Goal: Task Accomplishment & Management: Manage account settings

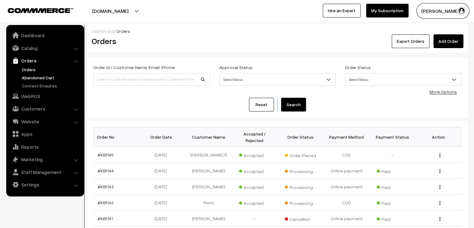
click at [37, 79] on link "Abandoned Cart" at bounding box center [51, 77] width 62 height 7
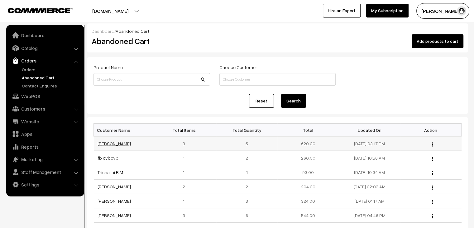
click at [102, 145] on link "Bhavika Thakur" at bounding box center [114, 143] width 33 height 5
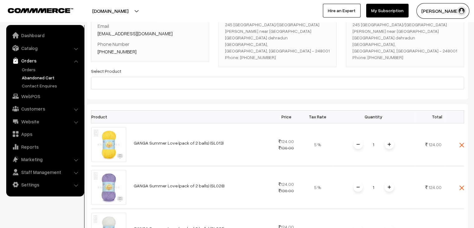
scroll to position [64, 0]
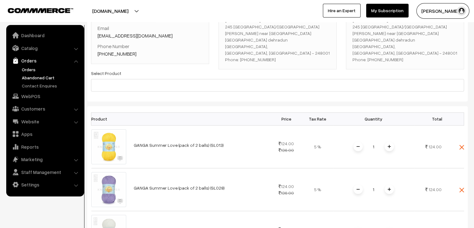
click at [29, 68] on link "Orders" at bounding box center [51, 69] width 62 height 7
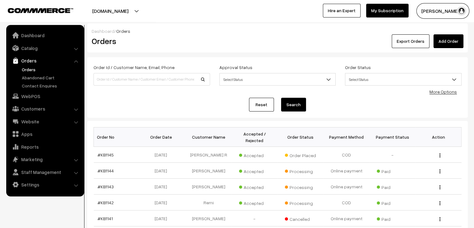
scroll to position [40, 0]
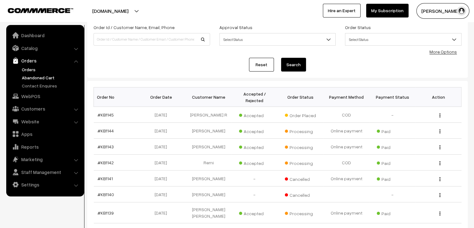
click at [41, 74] on link "Abandoned Cart" at bounding box center [51, 77] width 62 height 7
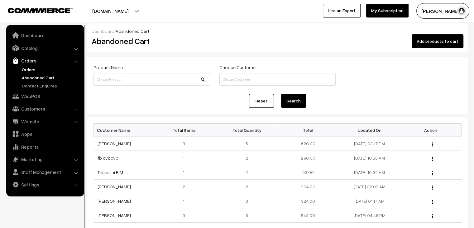
click at [35, 70] on link "Orders" at bounding box center [51, 69] width 62 height 7
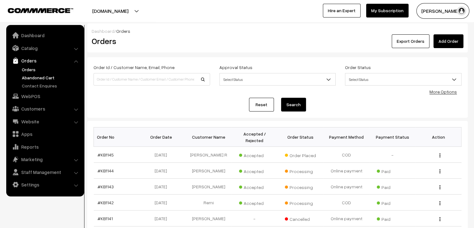
click at [49, 77] on link "Abandoned Cart" at bounding box center [51, 77] width 62 height 7
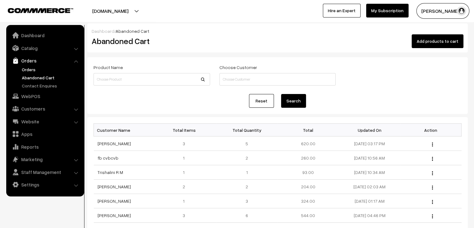
click at [36, 66] on link "Orders" at bounding box center [51, 69] width 62 height 7
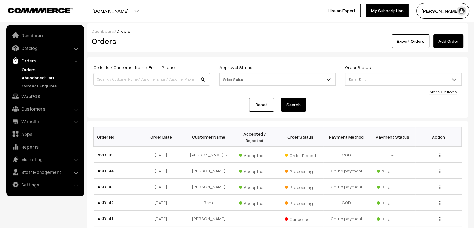
click at [53, 77] on link "Abandoned Cart" at bounding box center [51, 77] width 62 height 7
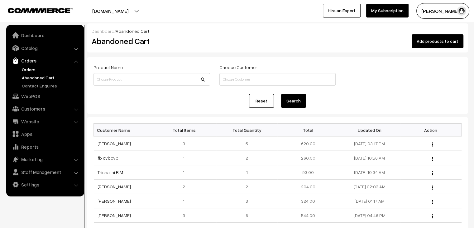
click at [36, 70] on link "Orders" at bounding box center [51, 69] width 62 height 7
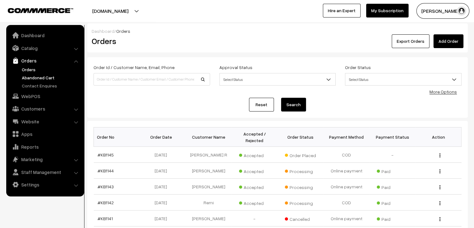
click at [41, 78] on link "Abandoned Cart" at bounding box center [51, 77] width 62 height 7
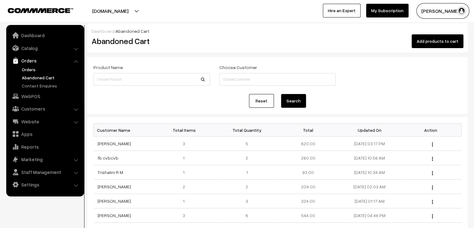
click at [23, 68] on link "Orders" at bounding box center [51, 69] width 62 height 7
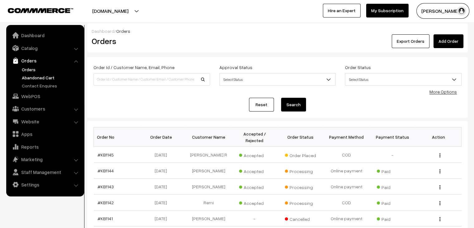
click at [47, 77] on link "Abandoned Cart" at bounding box center [51, 77] width 62 height 7
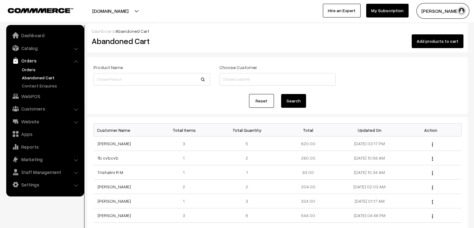
click at [27, 66] on link "Orders" at bounding box center [51, 69] width 62 height 7
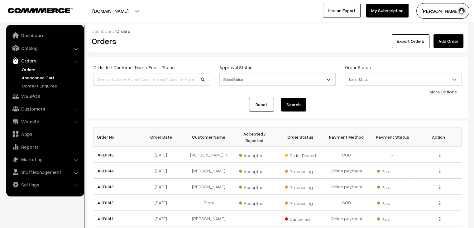
click at [50, 79] on link "Abandoned Cart" at bounding box center [51, 77] width 62 height 7
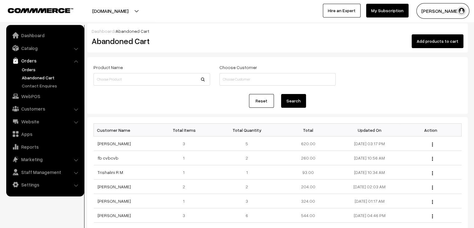
click at [35, 70] on link "Orders" at bounding box center [51, 69] width 62 height 7
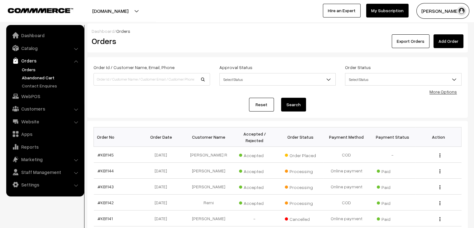
click at [38, 78] on link "Abandoned Cart" at bounding box center [51, 77] width 62 height 7
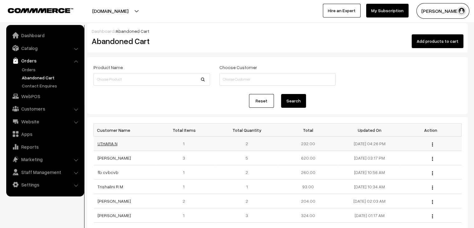
click at [113, 143] on link "UTHARA N" at bounding box center [108, 143] width 20 height 5
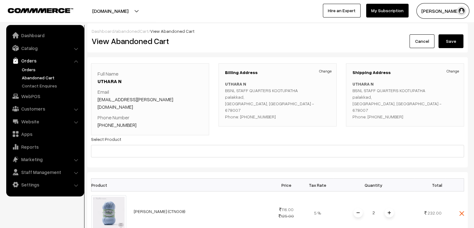
click at [29, 69] on link "Orders" at bounding box center [51, 69] width 62 height 7
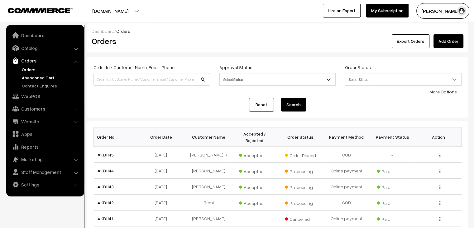
click at [40, 78] on link "Abandoned Cart" at bounding box center [51, 77] width 62 height 7
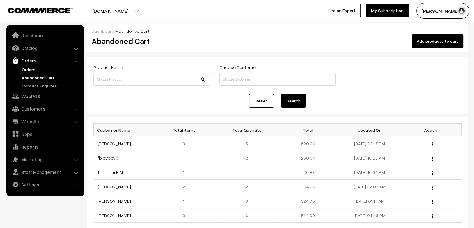
click at [30, 68] on link "Orders" at bounding box center [51, 69] width 62 height 7
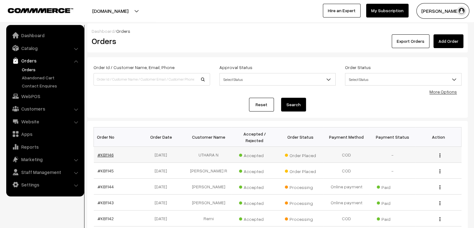
click at [110, 152] on link "#KB1146" at bounding box center [106, 154] width 16 height 5
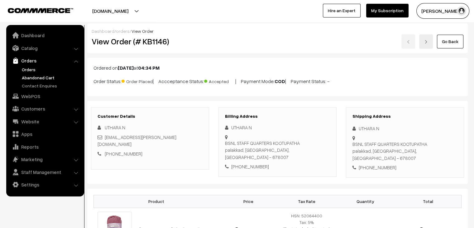
click at [41, 75] on link "Abandoned Cart" at bounding box center [51, 77] width 62 height 7
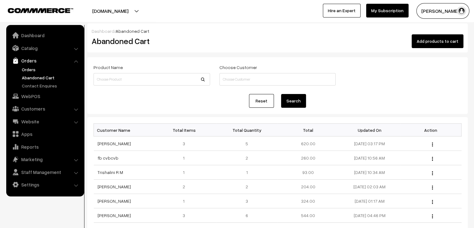
click at [26, 70] on link "Orders" at bounding box center [51, 69] width 62 height 7
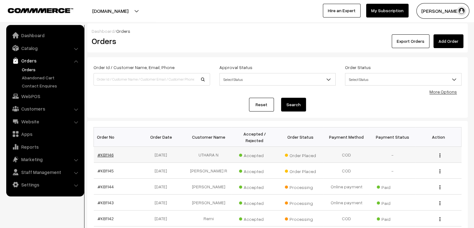
click at [101, 152] on link "#KB1146" at bounding box center [106, 154] width 16 height 5
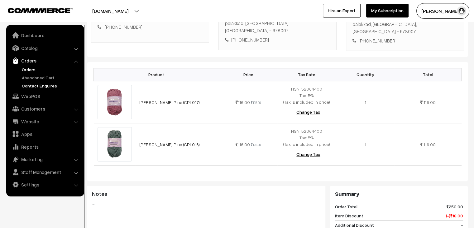
scroll to position [123, 0]
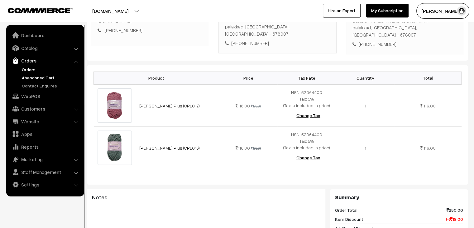
click at [38, 76] on link "Abandoned Cart" at bounding box center [51, 77] width 62 height 7
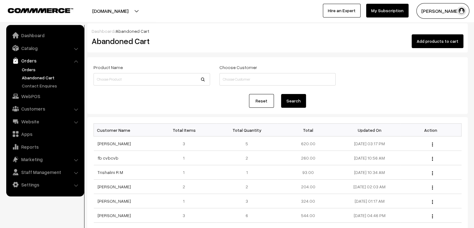
click at [26, 68] on link "Orders" at bounding box center [51, 69] width 62 height 7
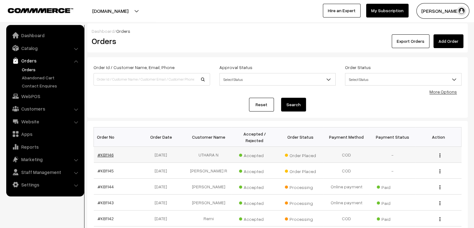
click at [105, 152] on link "#KB1146" at bounding box center [106, 154] width 16 height 5
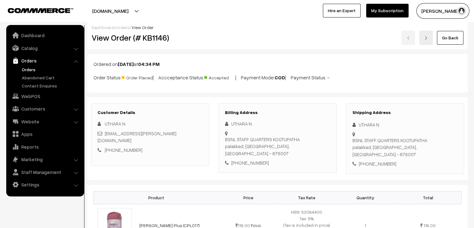
scroll to position [3, 0]
click at [35, 78] on link "Abandoned Cart" at bounding box center [51, 77] width 62 height 7
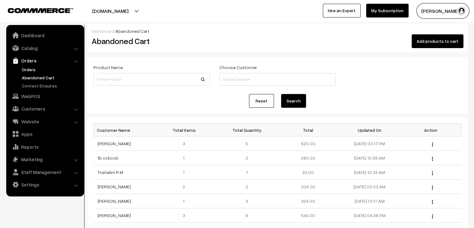
click at [29, 67] on link "Orders" at bounding box center [51, 69] width 62 height 7
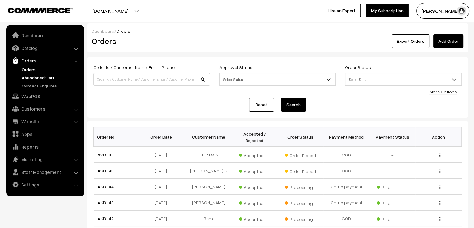
click at [44, 79] on link "Abandoned Cart" at bounding box center [51, 77] width 62 height 7
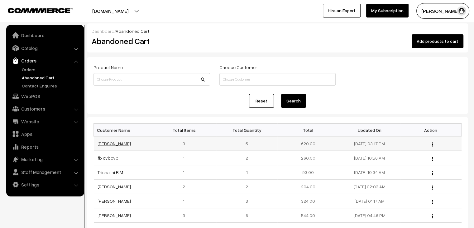
click at [117, 144] on link "[PERSON_NAME]" at bounding box center [114, 143] width 33 height 5
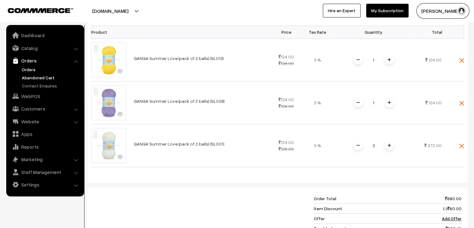
click at [24, 70] on link "Orders" at bounding box center [51, 69] width 62 height 7
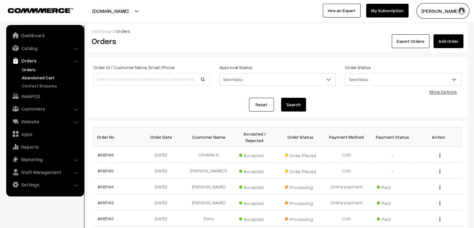
click at [51, 75] on link "Abandoned Cart" at bounding box center [51, 77] width 62 height 7
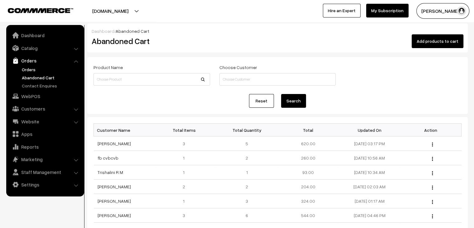
click at [27, 69] on link "Orders" at bounding box center [51, 69] width 62 height 7
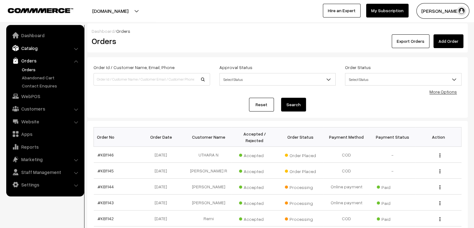
click at [36, 48] on link "Catalog" at bounding box center [45, 47] width 74 height 11
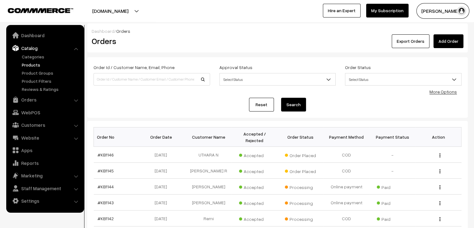
click at [35, 65] on link "Products" at bounding box center [51, 64] width 62 height 7
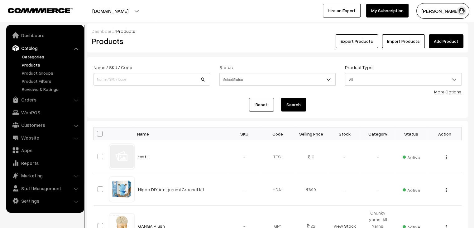
click at [32, 57] on link "Categories" at bounding box center [51, 56] width 62 height 7
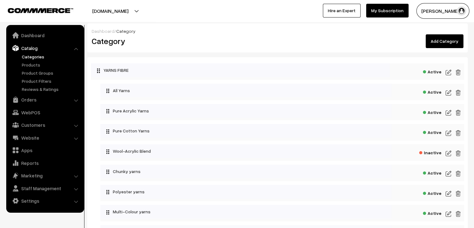
click at [444, 39] on link "Add Category" at bounding box center [445, 41] width 38 height 14
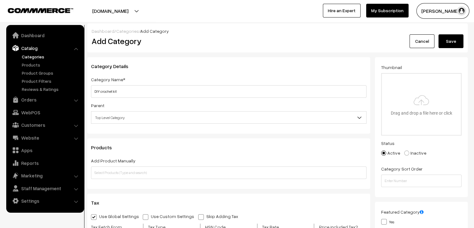
type input "DIY crochet kit"
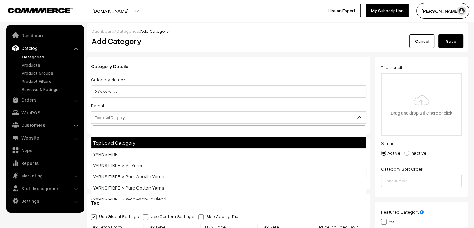
click at [253, 118] on span "Top Level Category" at bounding box center [228, 117] width 275 height 11
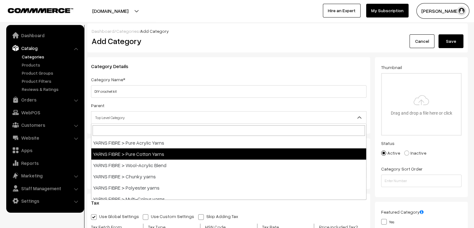
scroll to position [29, 0]
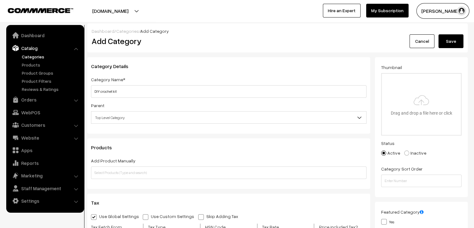
click at [197, 79] on div "Category Name* DIY crochet kit" at bounding box center [229, 86] width 276 height 22
click at [444, 45] on button "Save" at bounding box center [451, 41] width 25 height 14
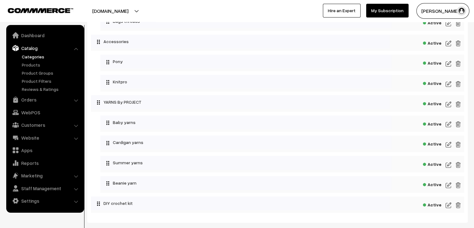
scroll to position [267, 0]
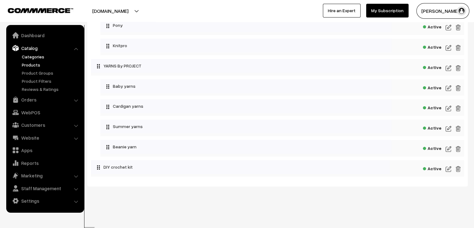
click at [30, 66] on link "Products" at bounding box center [51, 64] width 62 height 7
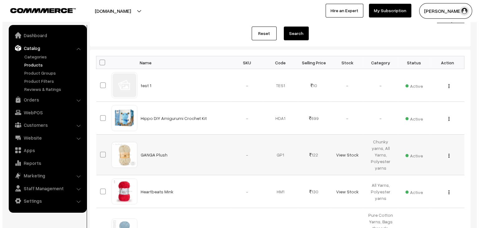
scroll to position [72, 0]
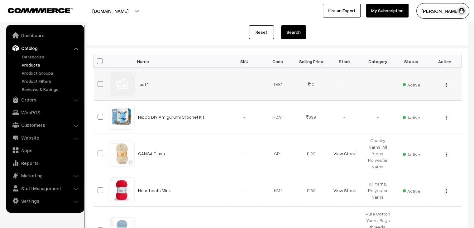
click at [413, 84] on span "Active" at bounding box center [411, 84] width 17 height 8
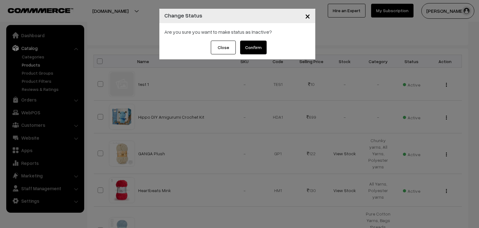
click at [258, 50] on button "Confirm" at bounding box center [253, 48] width 26 height 14
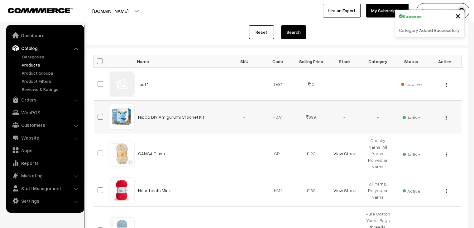
scroll to position [72, 0]
click at [445, 117] on button "button" at bounding box center [446, 117] width 2 height 5
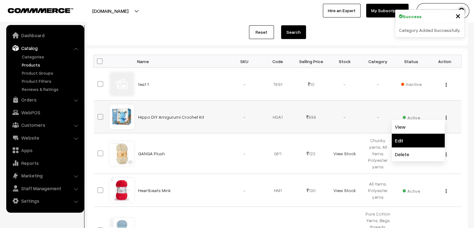
click at [408, 140] on link "Edit" at bounding box center [418, 140] width 53 height 14
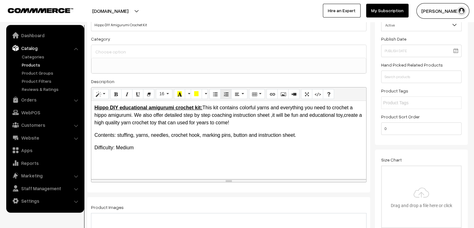
scroll to position [54, 0]
click at [224, 67] on span at bounding box center [228, 66] width 275 height 16
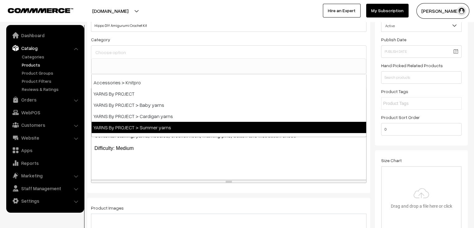
scroll to position [151, 0]
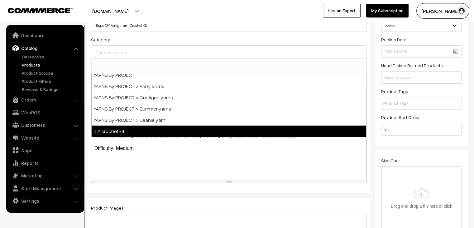
select select "65"
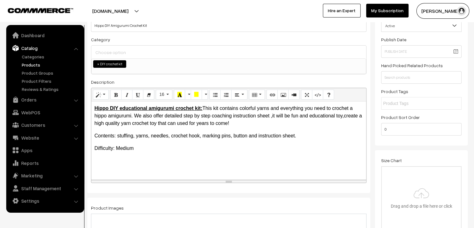
scroll to position [0, 0]
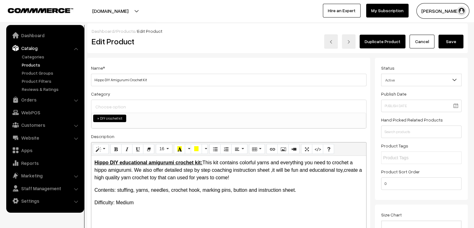
click at [451, 40] on button "Save" at bounding box center [451, 42] width 25 height 14
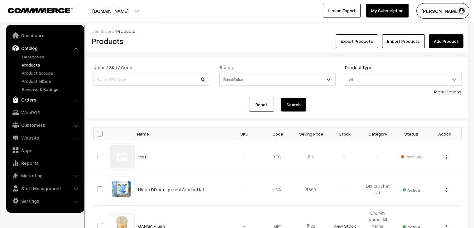
click at [29, 98] on link "Orders" at bounding box center [45, 99] width 74 height 11
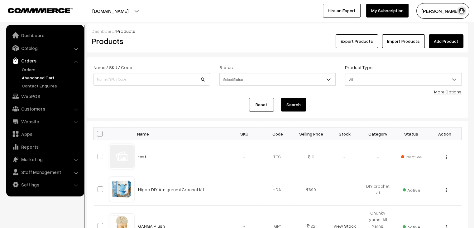
click at [40, 74] on link "Abandoned Cart" at bounding box center [51, 77] width 62 height 7
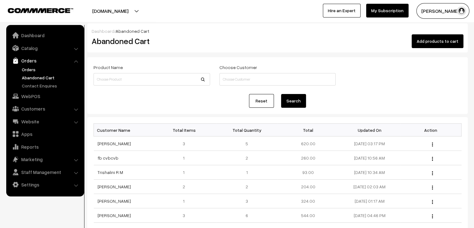
click at [27, 70] on link "Orders" at bounding box center [51, 69] width 62 height 7
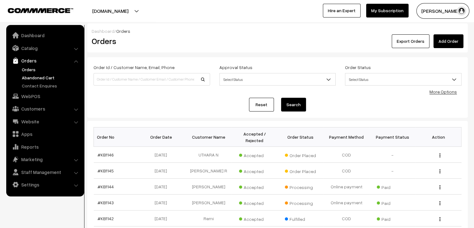
click at [35, 77] on link "Abandoned Cart" at bounding box center [51, 77] width 62 height 7
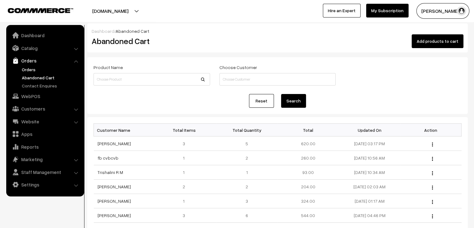
click at [28, 70] on link "Orders" at bounding box center [51, 69] width 62 height 7
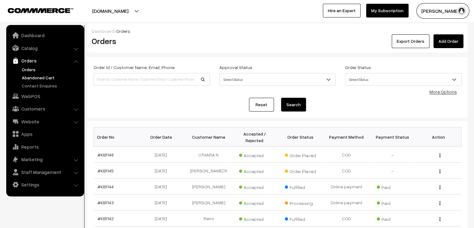
click at [37, 80] on link "Abandoned Cart" at bounding box center [51, 77] width 62 height 7
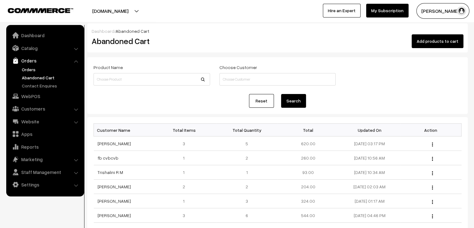
click at [23, 67] on link "Orders" at bounding box center [51, 69] width 62 height 7
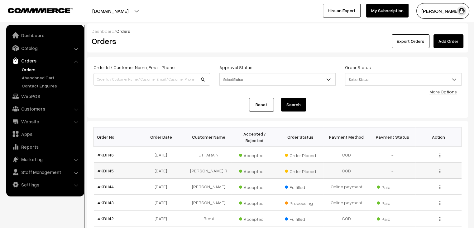
click at [108, 168] on link "#KB1145" at bounding box center [106, 170] width 16 height 5
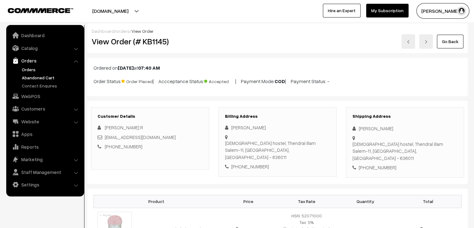
click at [45, 79] on link "Abandoned Cart" at bounding box center [51, 77] width 62 height 7
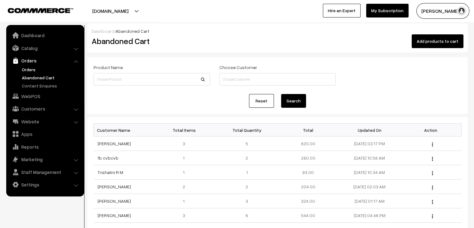
click at [35, 71] on link "Orders" at bounding box center [51, 69] width 62 height 7
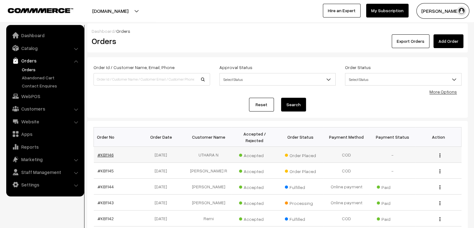
click at [108, 152] on link "#KB1146" at bounding box center [106, 154] width 16 height 5
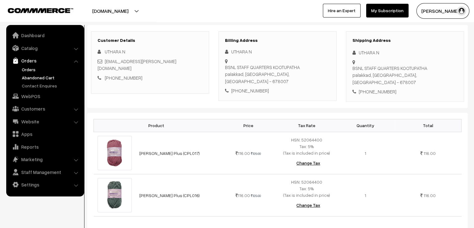
click at [46, 78] on link "Abandoned Cart" at bounding box center [51, 77] width 62 height 7
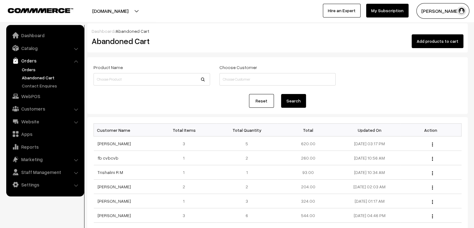
click at [33, 68] on link "Orders" at bounding box center [51, 69] width 62 height 7
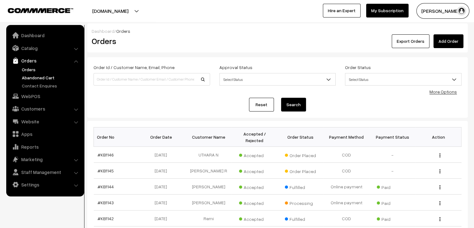
click at [44, 76] on link "Abandoned Cart" at bounding box center [51, 77] width 62 height 7
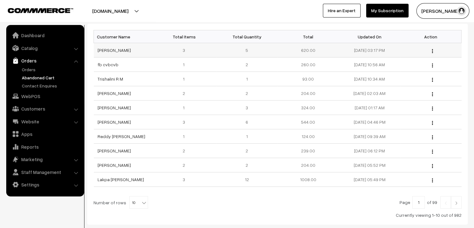
scroll to position [94, 0]
click at [24, 70] on link "Orders" at bounding box center [51, 69] width 62 height 7
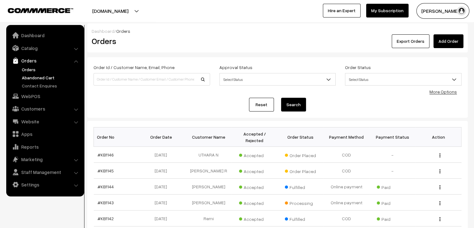
click at [27, 79] on link "Abandoned Cart" at bounding box center [51, 77] width 62 height 7
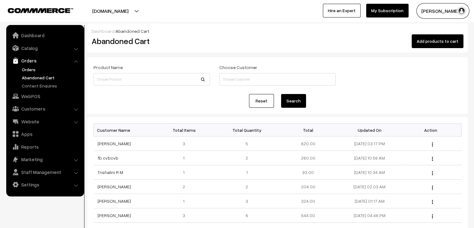
click at [31, 66] on link "Orders" at bounding box center [51, 69] width 62 height 7
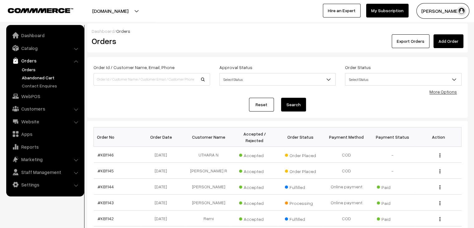
click at [41, 76] on link "Abandoned Cart" at bounding box center [51, 77] width 62 height 7
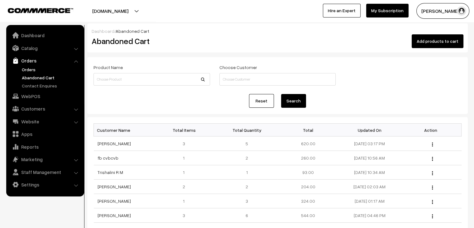
click at [31, 68] on link "Orders" at bounding box center [51, 69] width 62 height 7
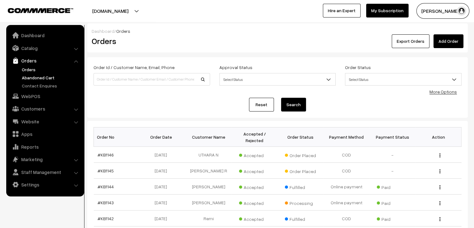
click at [52, 80] on link "Abandoned Cart" at bounding box center [51, 77] width 62 height 7
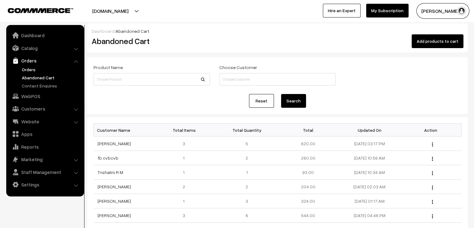
click at [31, 69] on link "Orders" at bounding box center [51, 69] width 62 height 7
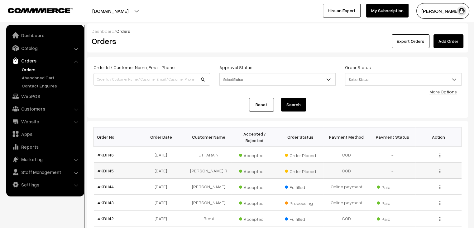
click at [109, 168] on link "#KB1145" at bounding box center [106, 170] width 16 height 5
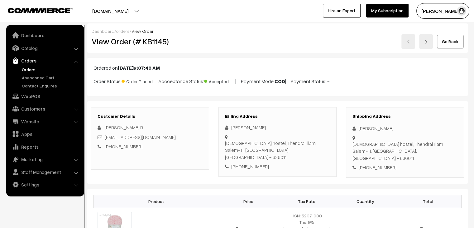
click at [26, 68] on link "Orders" at bounding box center [51, 69] width 62 height 7
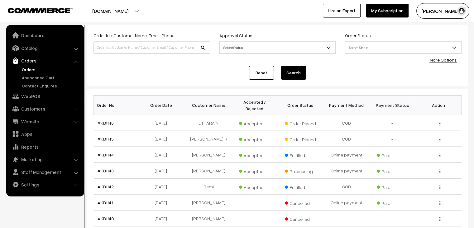
scroll to position [32, 0]
click at [103, 136] on link "#KB1145" at bounding box center [106, 138] width 16 height 5
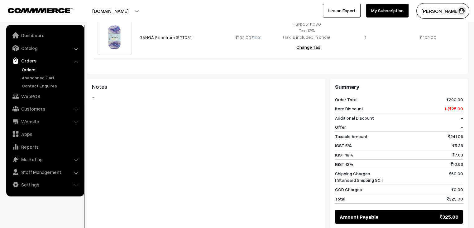
scroll to position [282, 0]
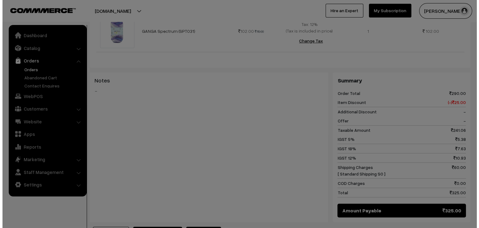
scroll to position [282, 0]
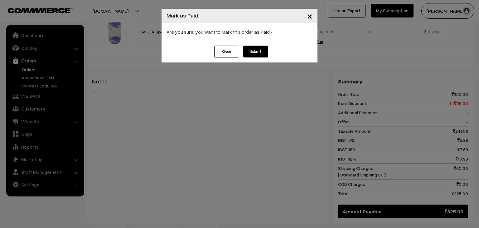
click at [259, 50] on button "Submit" at bounding box center [255, 52] width 25 height 12
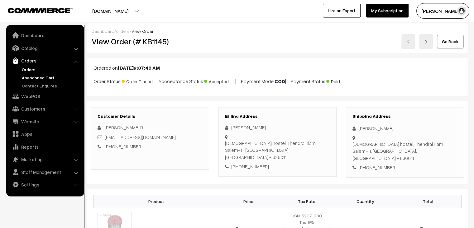
click at [50, 78] on link "Abandoned Cart" at bounding box center [51, 77] width 62 height 7
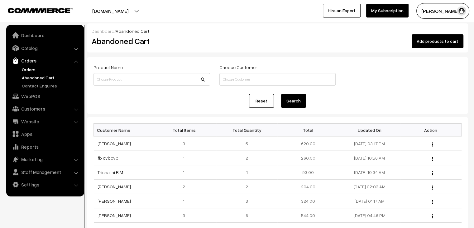
click at [32, 68] on link "Orders" at bounding box center [51, 69] width 62 height 7
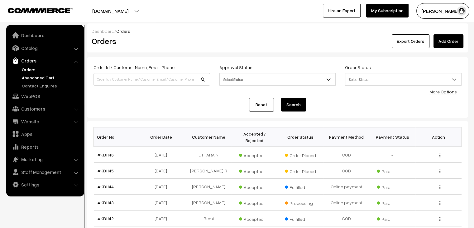
click at [43, 75] on link "Abandoned Cart" at bounding box center [51, 77] width 62 height 7
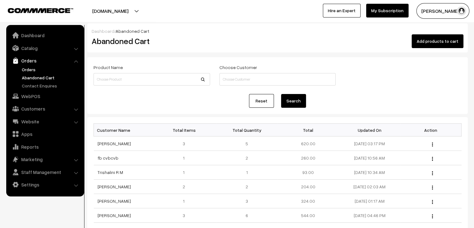
click at [26, 68] on link "Orders" at bounding box center [51, 69] width 62 height 7
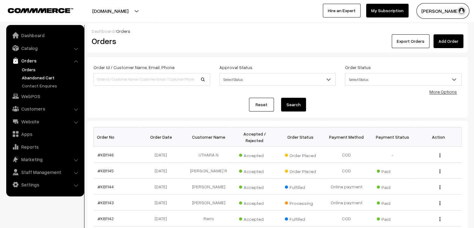
click at [27, 74] on link "Abandoned Cart" at bounding box center [51, 77] width 62 height 7
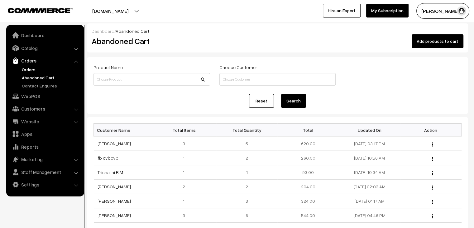
click at [44, 66] on link "Orders" at bounding box center [51, 69] width 62 height 7
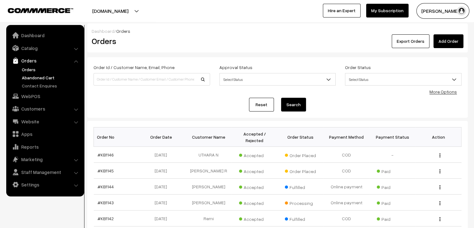
click at [54, 74] on link "Abandoned Cart" at bounding box center [51, 77] width 62 height 7
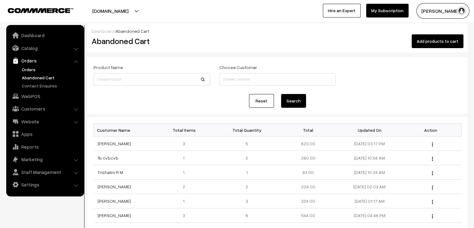
click at [30, 66] on link "Orders" at bounding box center [51, 69] width 62 height 7
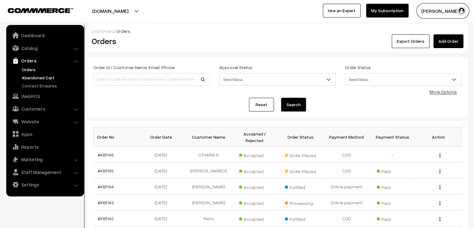
click at [32, 75] on link "Abandoned Cart" at bounding box center [51, 77] width 62 height 7
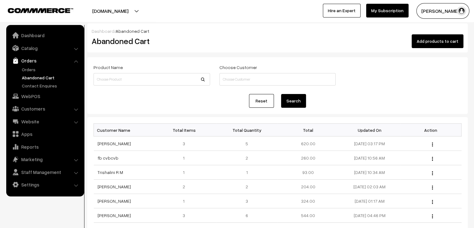
click at [138, 71] on div "Product Name" at bounding box center [152, 74] width 117 height 22
click at [158, 46] on div "Abandoned Cart" at bounding box center [150, 41] width 127 height 14
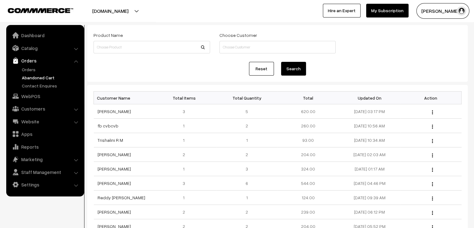
scroll to position [32, 0]
click at [122, 31] on div "Product Name" at bounding box center [152, 42] width 117 height 22
click at [146, 33] on div "Product Name" at bounding box center [152, 42] width 117 height 22
click at [161, 98] on th "Total Items" at bounding box center [185, 97] width 61 height 13
click at [32, 65] on link "Orders" at bounding box center [45, 60] width 74 height 11
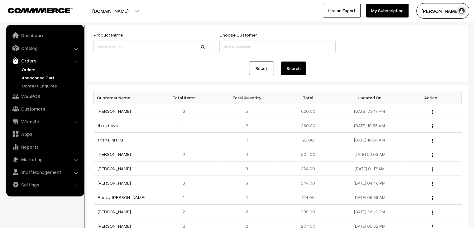
click at [32, 66] on link "Orders" at bounding box center [51, 69] width 62 height 7
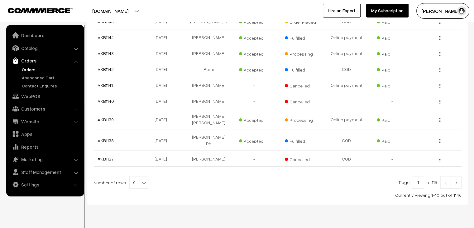
scroll to position [154, 0]
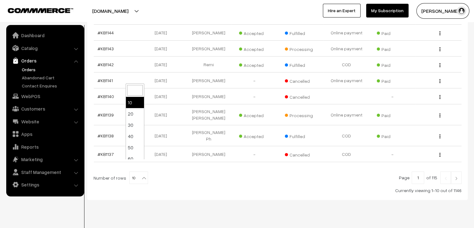
click at [141, 175] on b at bounding box center [144, 178] width 6 height 6
select select "100"
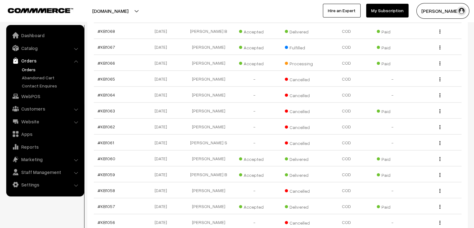
scroll to position [1594, 0]
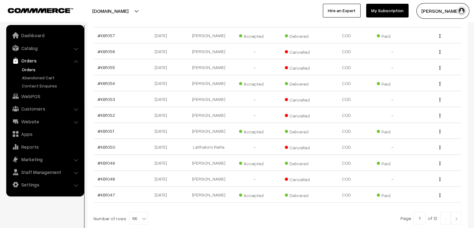
click at [458, 212] on link at bounding box center [456, 218] width 11 height 12
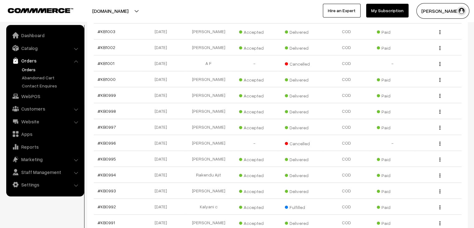
scroll to position [838, 0]
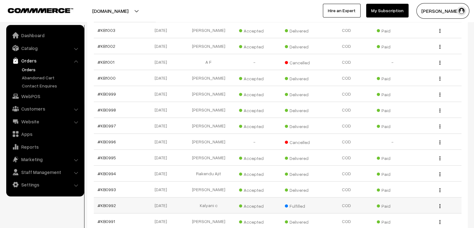
click at [114, 197] on td "#KB0992" at bounding box center [117, 205] width 46 height 16
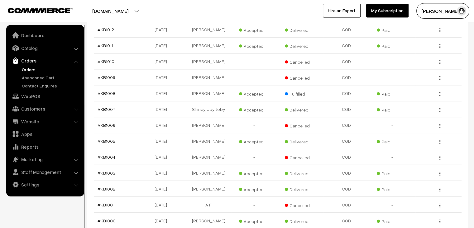
scroll to position [678, 0]
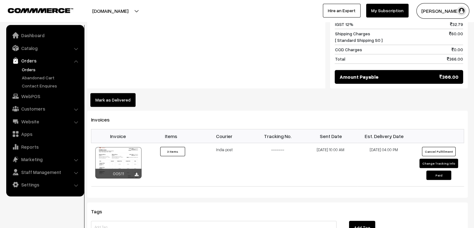
click at [119, 93] on button "Mark as Delivered" at bounding box center [112, 100] width 45 height 14
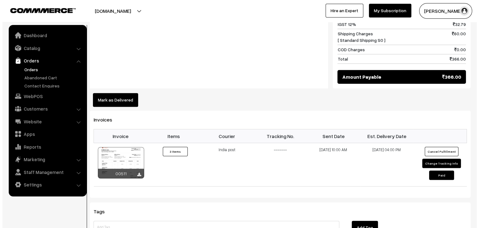
scroll to position [398, 0]
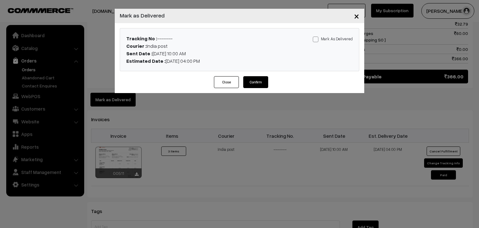
click at [322, 40] on label "Mark As Delivered" at bounding box center [333, 38] width 40 height 7
click at [317, 40] on input "Mark As Delivered" at bounding box center [315, 38] width 4 height 4
checkbox input "true"
click at [258, 81] on button "Confirm" at bounding box center [255, 82] width 25 height 12
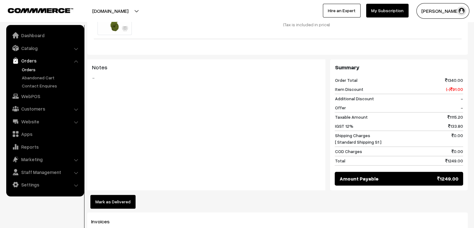
scroll to position [526, 0]
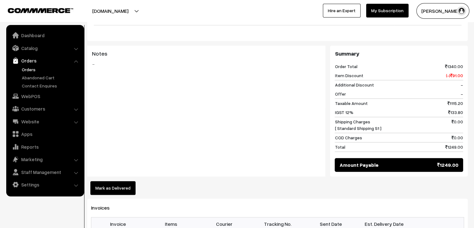
click at [121, 181] on button "Mark as Delivered" at bounding box center [112, 188] width 45 height 14
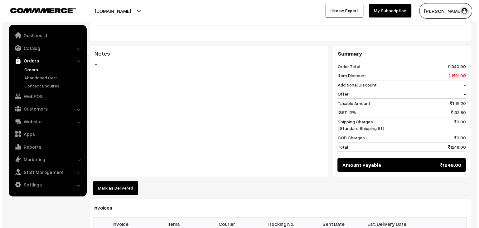
scroll to position [530, 0]
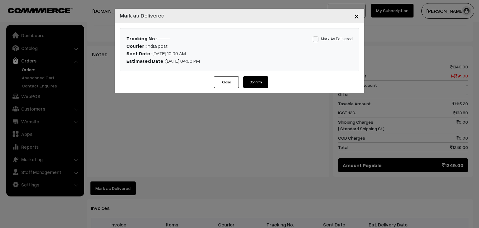
click at [330, 38] on label "Mark As Delivered" at bounding box center [333, 38] width 40 height 7
click at [317, 38] on input "Mark As Delivered" at bounding box center [315, 38] width 4 height 4
checkbox input "true"
click at [257, 81] on button "Confirm" at bounding box center [255, 82] width 25 height 12
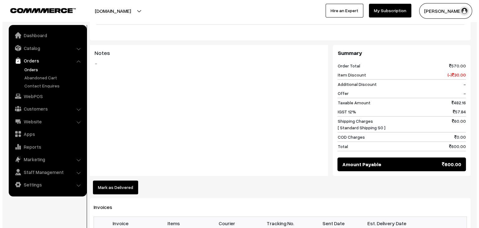
scroll to position [463, 0]
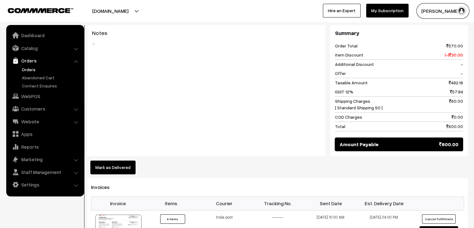
click at [99, 160] on button "Mark as Delivered" at bounding box center [112, 167] width 45 height 14
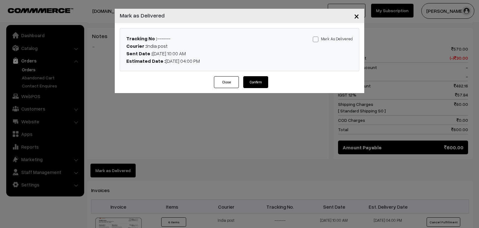
click at [325, 41] on label "Mark As Delivered" at bounding box center [333, 38] width 40 height 7
click at [317, 40] on input "Mark As Delivered" at bounding box center [315, 38] width 4 height 4
checkbox input "true"
click at [260, 85] on button "Confirm" at bounding box center [255, 82] width 25 height 12
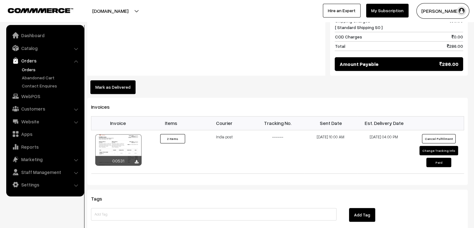
scroll to position [362, 0]
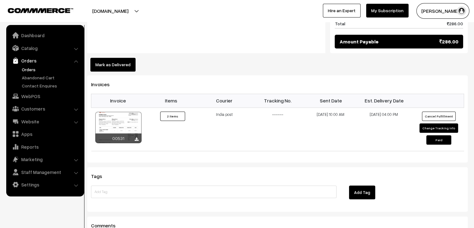
click at [121, 58] on button "Mark as Delivered" at bounding box center [112, 65] width 45 height 14
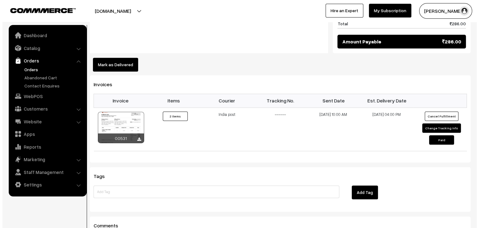
scroll to position [362, 0]
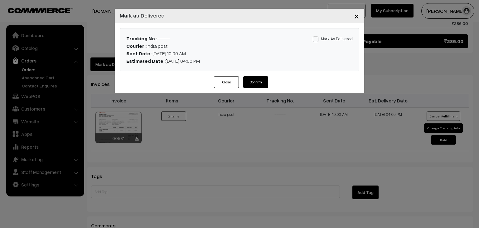
click at [334, 37] on label "Mark As Delivered" at bounding box center [333, 38] width 40 height 7
click at [317, 37] on input "Mark As Delivered" at bounding box center [315, 38] width 4 height 4
checkbox input "true"
click at [262, 77] on button "Confirm" at bounding box center [255, 82] width 25 height 12
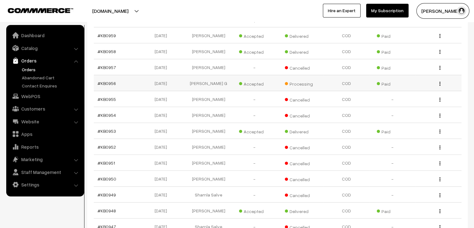
scroll to position [1594, 0]
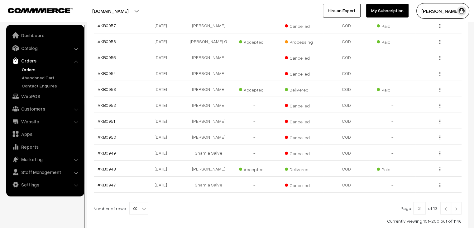
click at [442, 202] on link at bounding box center [445, 208] width 11 height 12
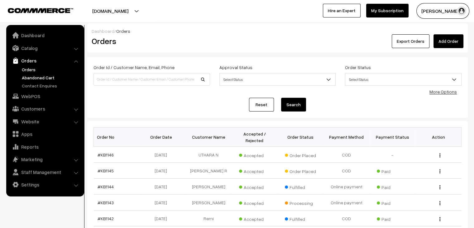
click at [40, 75] on link "Abandoned Cart" at bounding box center [51, 77] width 62 height 7
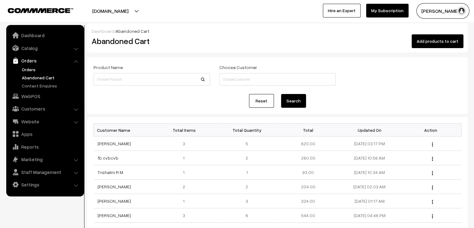
click at [36, 68] on link "Orders" at bounding box center [51, 69] width 62 height 7
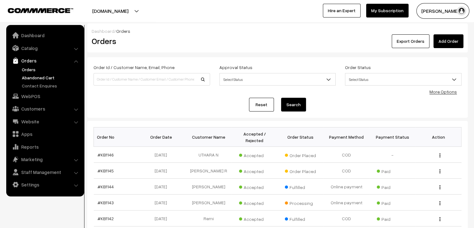
click at [34, 77] on link "Abandoned Cart" at bounding box center [51, 77] width 62 height 7
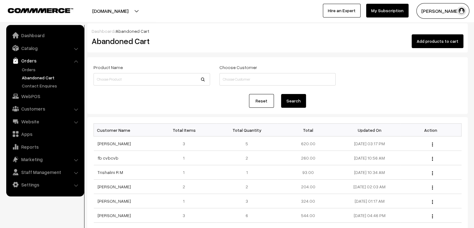
click at [47, 74] on link "Abandoned Cart" at bounding box center [51, 77] width 62 height 7
click at [42, 71] on link "Orders" at bounding box center [51, 69] width 62 height 7
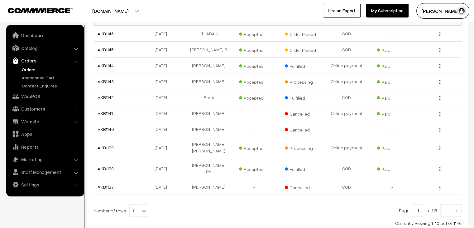
scroll to position [122, 0]
click at [141, 206] on b at bounding box center [144, 209] width 6 height 6
select select "100"
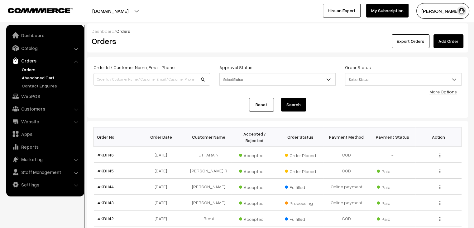
click at [28, 78] on link "Abandoned Cart" at bounding box center [51, 77] width 62 height 7
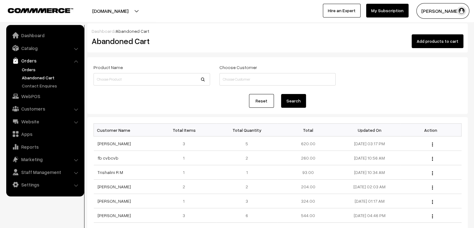
click at [30, 69] on link "Orders" at bounding box center [51, 69] width 62 height 7
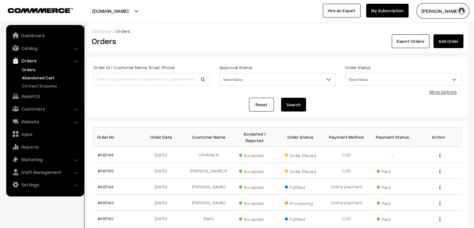
click at [53, 77] on link "Abandoned Cart" at bounding box center [51, 77] width 62 height 7
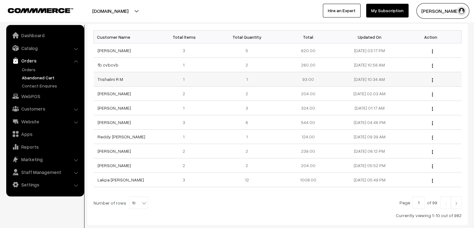
scroll to position [92, 0]
click at [28, 69] on link "Orders" at bounding box center [51, 69] width 62 height 7
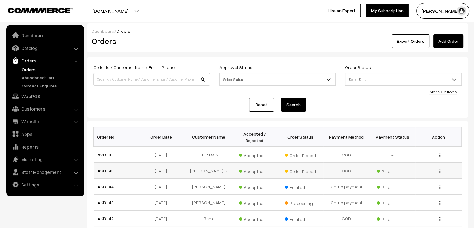
click at [108, 168] on link "#KB1145" at bounding box center [106, 170] width 16 height 5
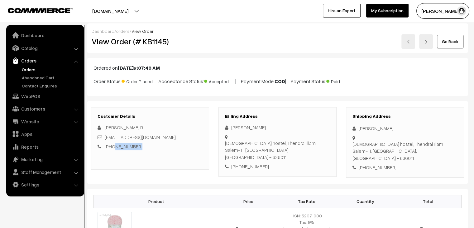
drag, startPoint x: 259, startPoint y: 137, endPoint x: 231, endPoint y: 139, distance: 28.1
click at [231, 139] on div "[DEMOGRAPHIC_DATA] hostel, [GEOGRAPHIC_DATA]-11, [GEOGRAPHIC_DATA], [GEOGRAPHIC…" at bounding box center [277, 149] width 105 height 21
copy div "[DEMOGRAPHIC_DATA] hostel,"
click at [256, 139] on div "[DEMOGRAPHIC_DATA] hostel, [GEOGRAPHIC_DATA]-11, [GEOGRAPHIC_DATA], [GEOGRAPHIC…" at bounding box center [277, 149] width 105 height 21
drag, startPoint x: 258, startPoint y: 139, endPoint x: 272, endPoint y: 146, distance: 15.2
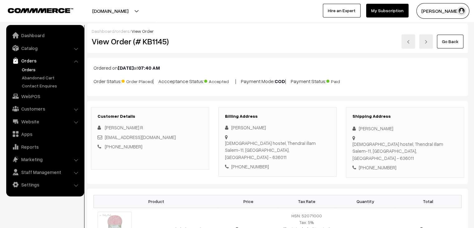
click at [272, 146] on div "[DEMOGRAPHIC_DATA] hostel, [GEOGRAPHIC_DATA]-11, [GEOGRAPHIC_DATA], [GEOGRAPHIC…" at bounding box center [277, 149] width 105 height 21
copy div "Thendral illam Salem-11, Tamil Nadu,"
click at [121, 32] on link "orders" at bounding box center [123, 30] width 14 height 5
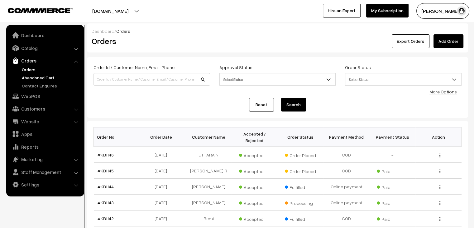
click at [30, 74] on link "Abandoned Cart" at bounding box center [51, 77] width 62 height 7
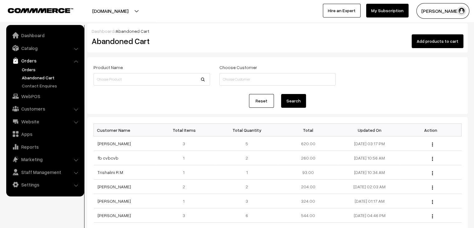
click at [20, 70] on link "Orders" at bounding box center [51, 69] width 62 height 7
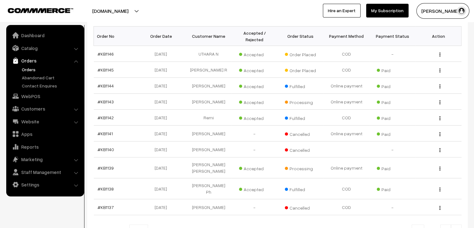
scroll to position [100, 0]
click at [112, 67] on link "#KB1145" at bounding box center [106, 69] width 16 height 5
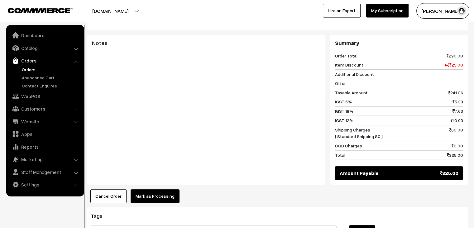
click at [155, 190] on button "Mark as Processing" at bounding box center [155, 196] width 49 height 14
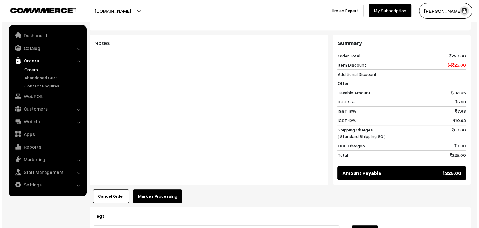
scroll to position [320, 0]
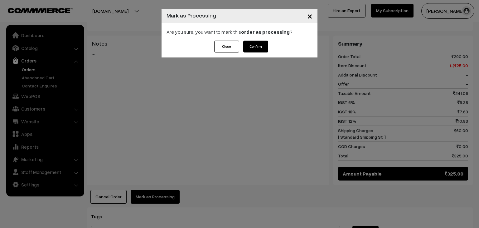
click at [256, 44] on button "Confirm" at bounding box center [255, 47] width 25 height 12
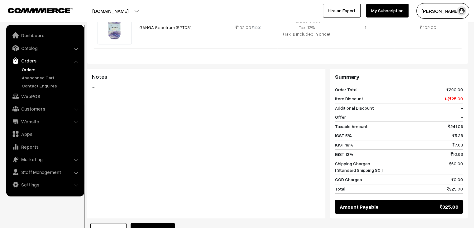
scroll to position [296, 0]
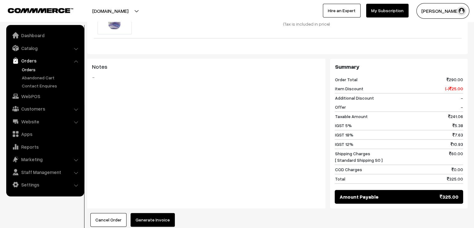
click at [143, 213] on button "Generate Invoice" at bounding box center [153, 220] width 44 height 14
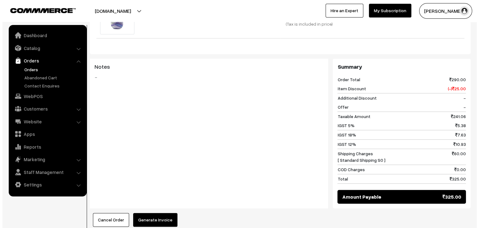
scroll to position [296, 0]
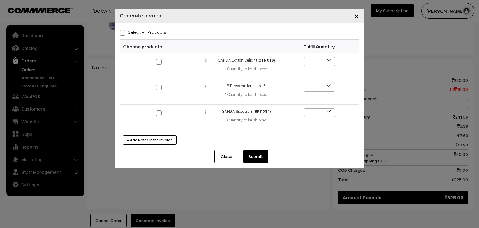
click at [136, 31] on label "Select All Products" at bounding box center [143, 32] width 46 height 7
click at [124, 31] on input "Select All Products" at bounding box center [122, 32] width 4 height 4
checkbox input "true"
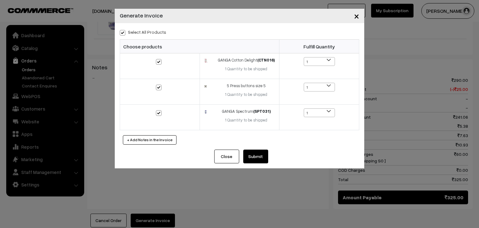
checkbox input "true"
click at [263, 150] on button "Submit" at bounding box center [255, 156] width 25 height 14
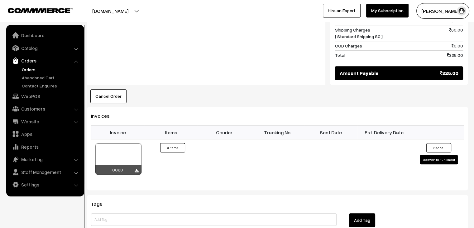
click at [35, 69] on link "Orders" at bounding box center [51, 69] width 62 height 7
